Goal: Browse casually

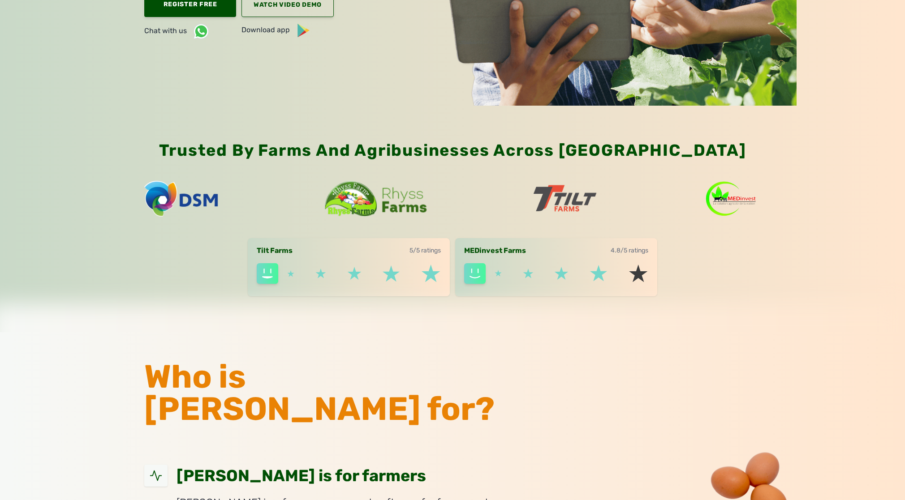
drag, startPoint x: 281, startPoint y: 141, endPoint x: 648, endPoint y: 130, distance: 366.6
click at [635, 130] on div "Trusted by farms and agribusinesses across Africa Tilt Farms 5/5 ratings MEDinv…" at bounding box center [452, 219] width 688 height 227
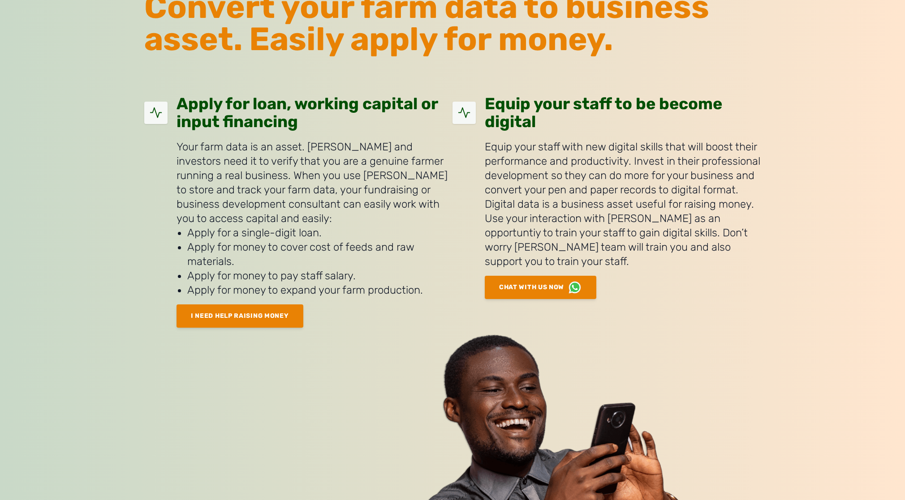
drag, startPoint x: 636, startPoint y: 212, endPoint x: 690, endPoint y: 282, distance: 88.4
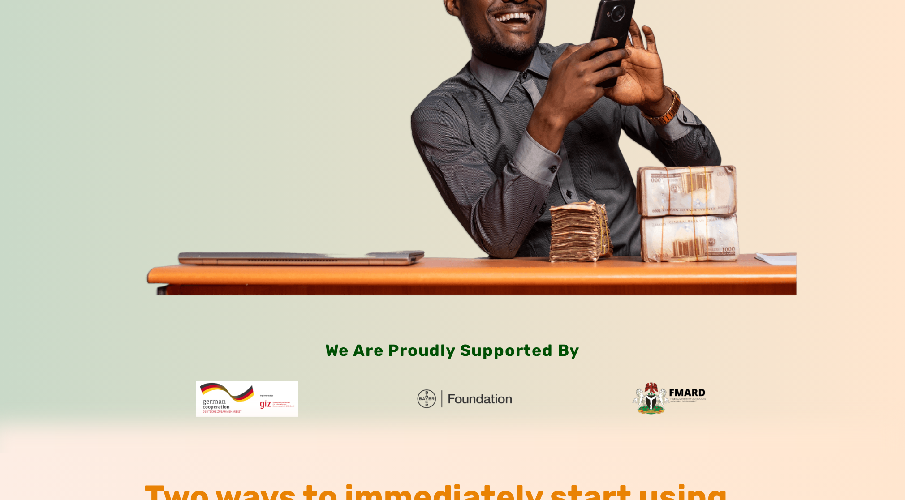
drag, startPoint x: 728, startPoint y: 300, endPoint x: 731, endPoint y: 264, distance: 36.0
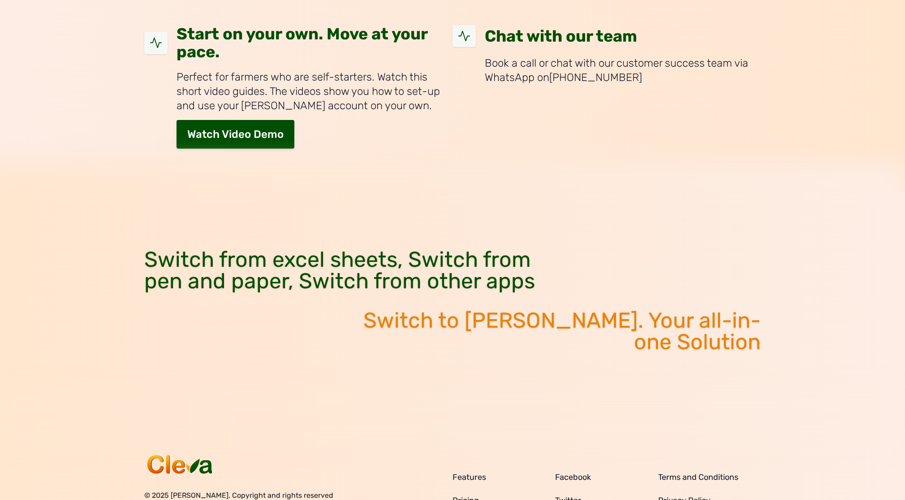
scroll to position [3641, 0]
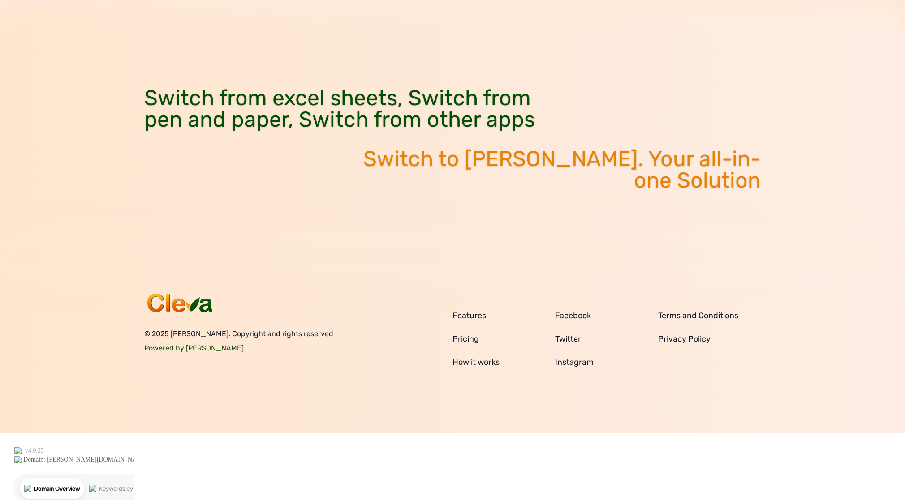
drag, startPoint x: 757, startPoint y: 261, endPoint x: 797, endPoint y: 343, distance: 91.0
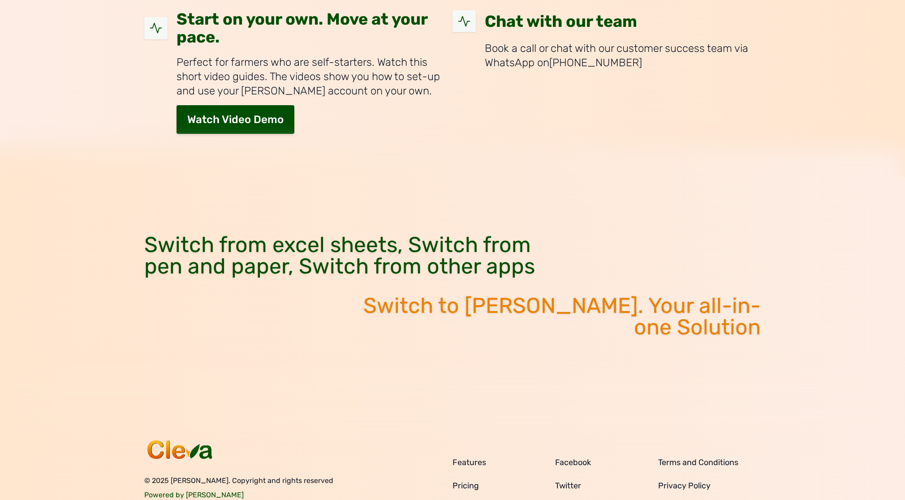
drag, startPoint x: 807, startPoint y: 358, endPoint x: 806, endPoint y: 287, distance: 71.2
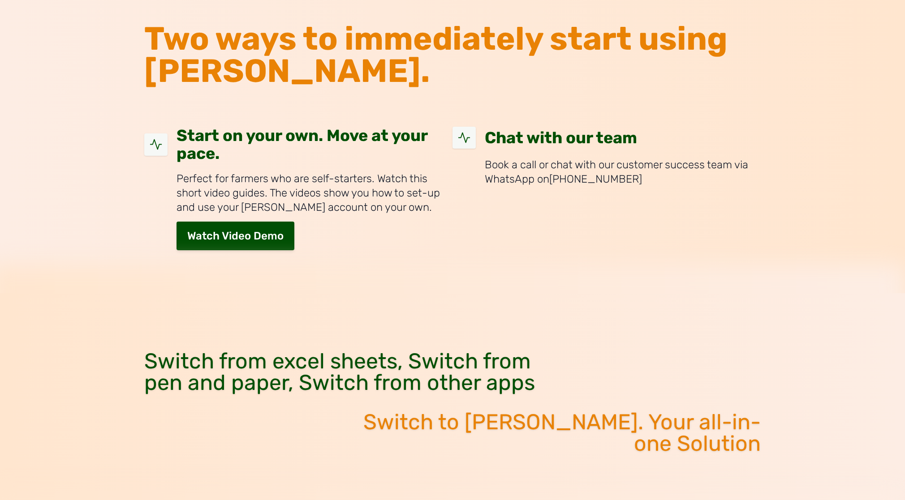
drag, startPoint x: 816, startPoint y: 317, endPoint x: 806, endPoint y: 212, distance: 105.8
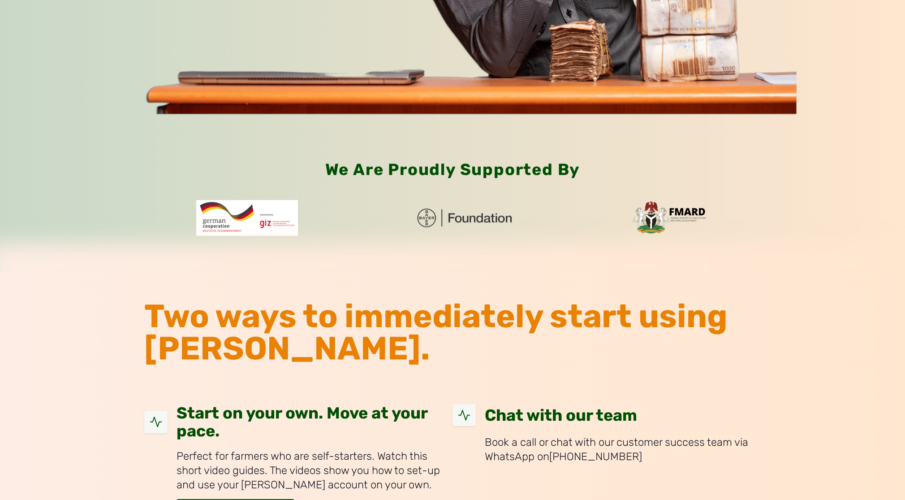
drag, startPoint x: 834, startPoint y: 324, endPoint x: 845, endPoint y: 272, distance: 53.6
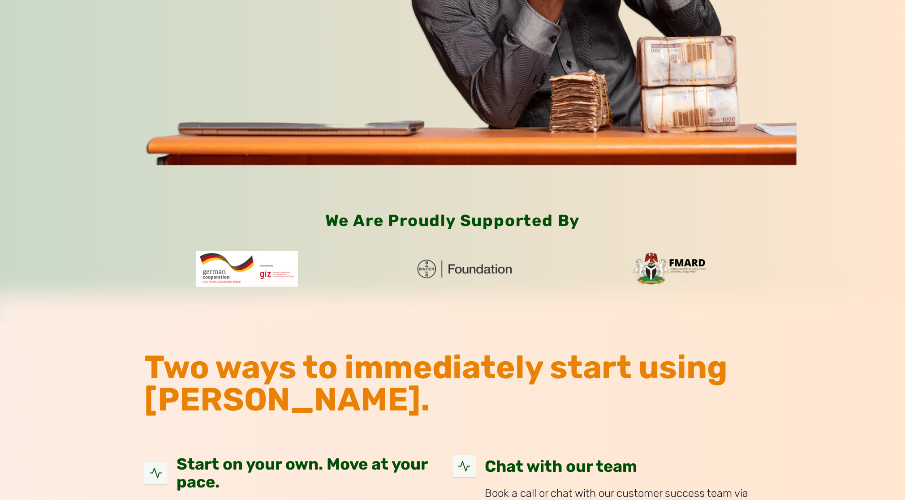
drag, startPoint x: 832, startPoint y: 271, endPoint x: 819, endPoint y: 271, distance: 13.5
